Goal: Task Accomplishment & Management: Use online tool/utility

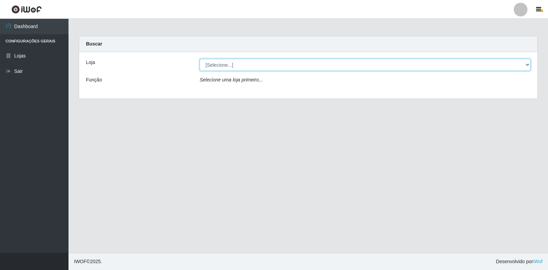
click at [213, 62] on select "[Selecione...] Extrabom - Loja 18 Goiabeiras" at bounding box center [365, 65] width 331 height 12
select select "501"
click at [200, 59] on select "[Selecione...] Extrabom - Loja 18 Goiabeiras" at bounding box center [365, 65] width 331 height 12
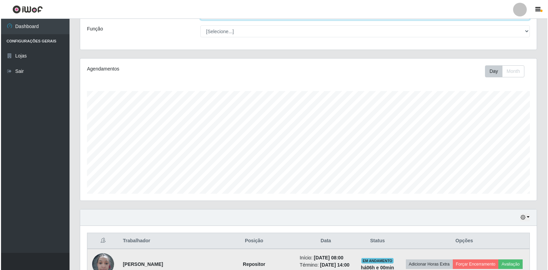
scroll to position [205, 0]
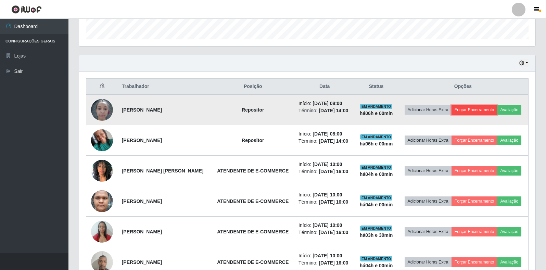
click at [492, 105] on button "Forçar Encerramento" at bounding box center [475, 110] width 46 height 10
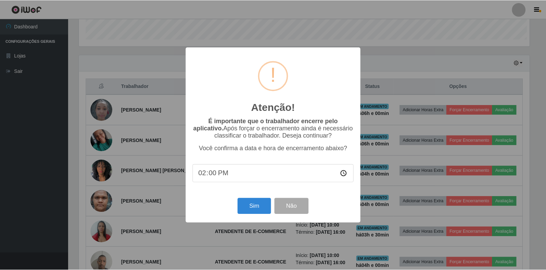
scroll to position [142, 452]
click at [257, 209] on button "Sim" at bounding box center [254, 206] width 33 height 16
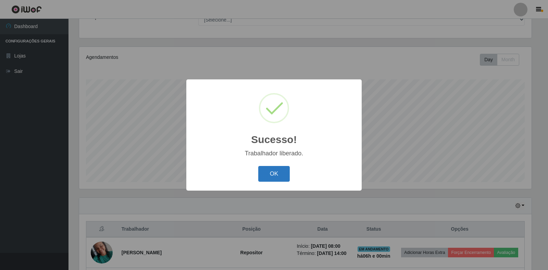
click at [270, 179] on button "OK" at bounding box center [274, 174] width 32 height 16
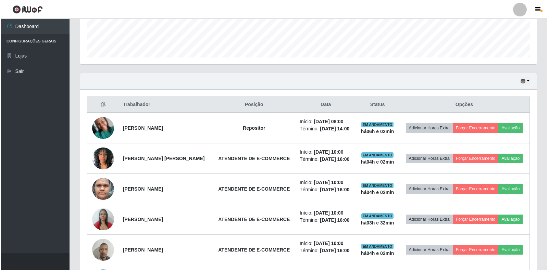
scroll to position [200, 0]
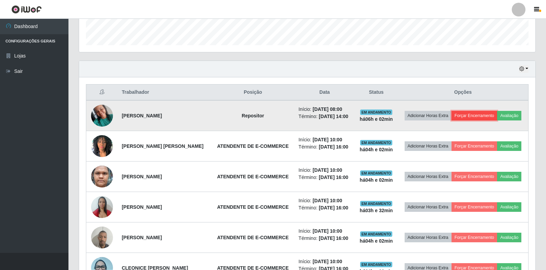
click at [498, 113] on button "Forçar Encerramento" at bounding box center [475, 116] width 46 height 10
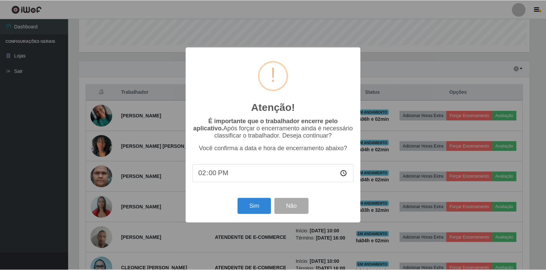
scroll to position [142, 452]
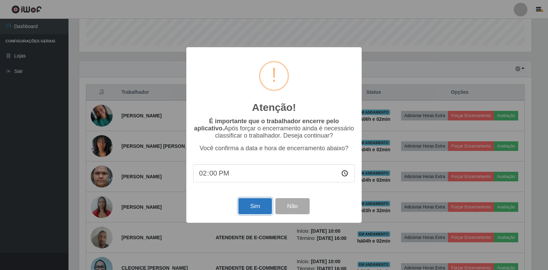
click at [264, 211] on button "Sim" at bounding box center [254, 206] width 33 height 16
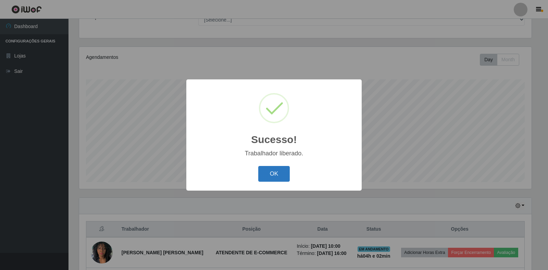
click at [270, 178] on button "OK" at bounding box center [274, 174] width 32 height 16
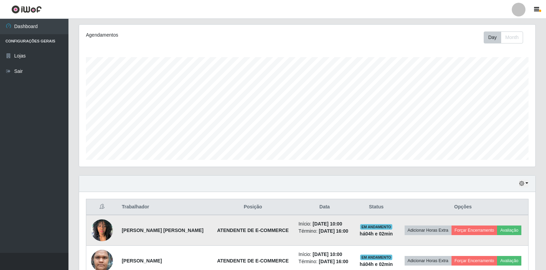
scroll to position [97, 0]
